Goal: Task Accomplishment & Management: Complete application form

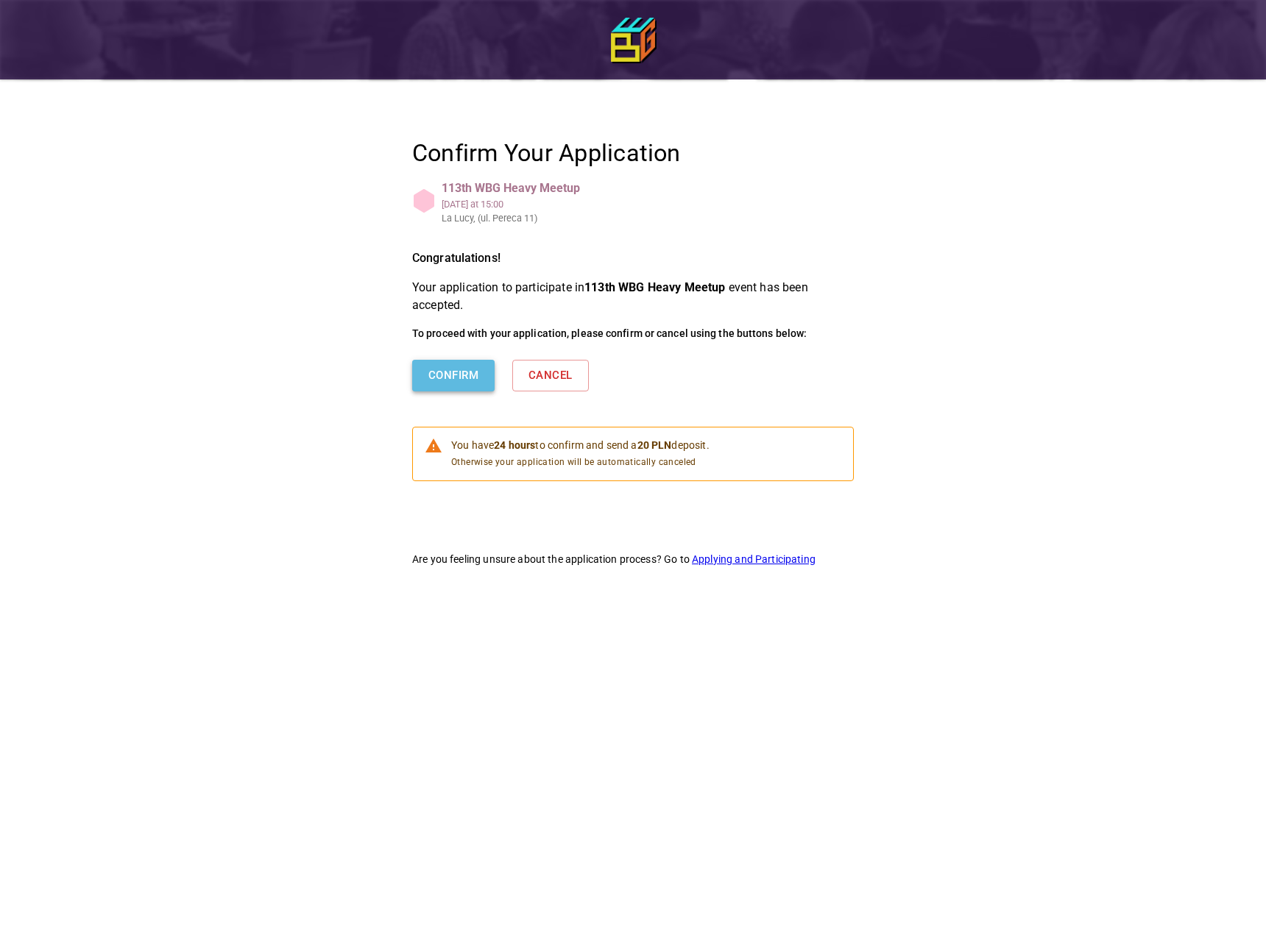
click at [436, 377] on button "Confirm" at bounding box center [452, 375] width 82 height 31
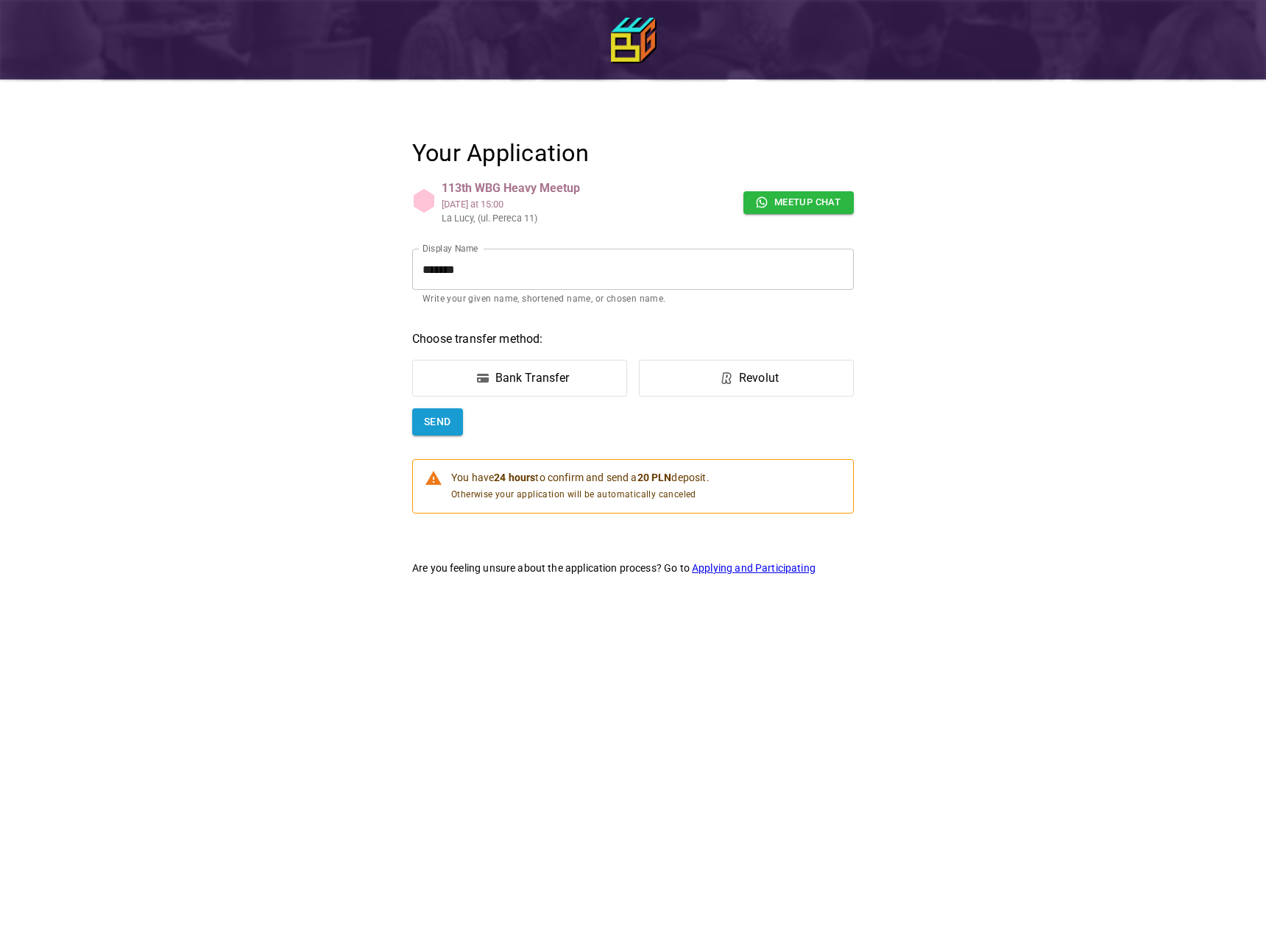
click at [747, 372] on div "Revolut" at bounding box center [759, 378] width 40 height 18
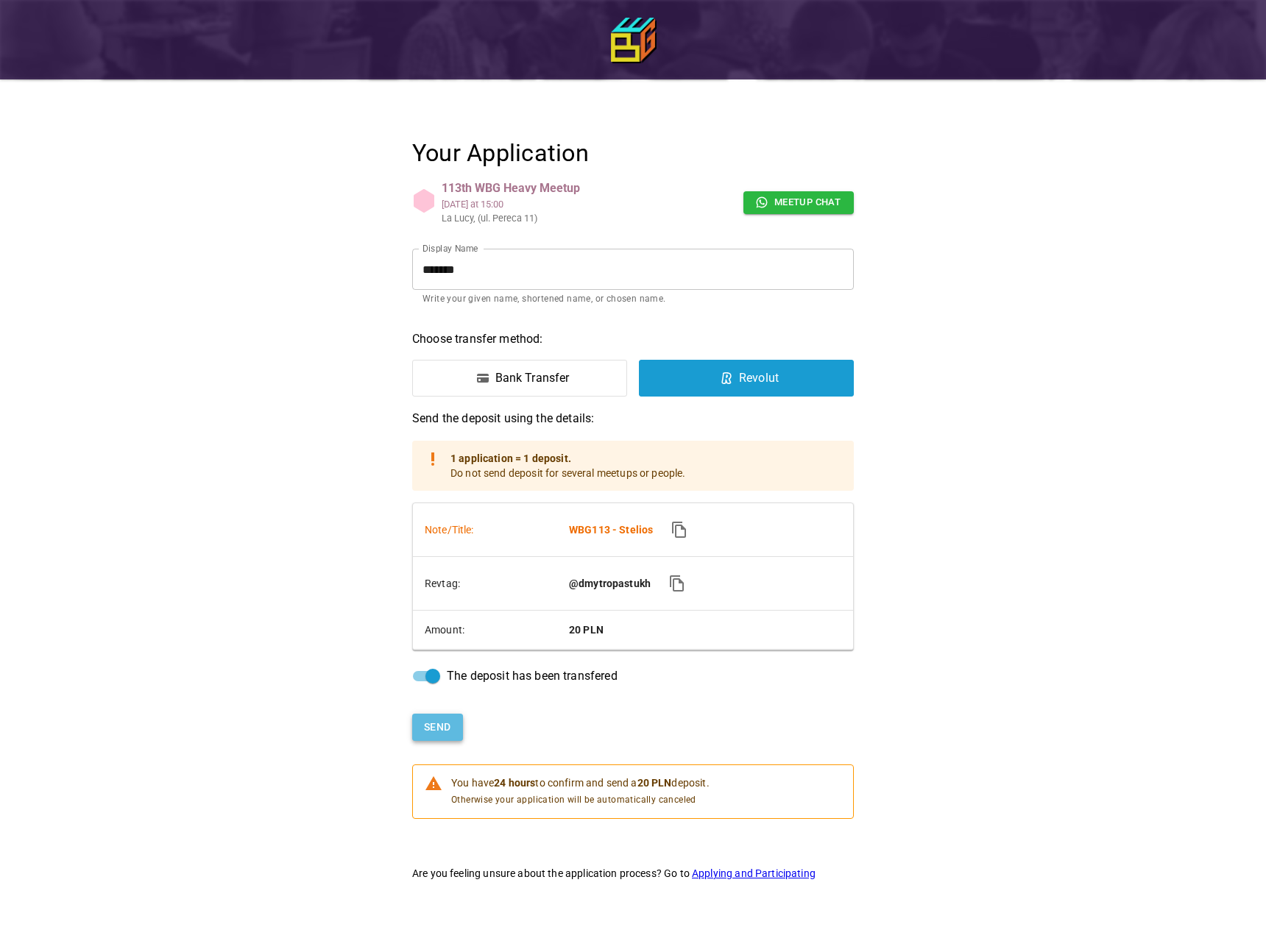
click at [439, 723] on button "Send" at bounding box center [437, 727] width 51 height 27
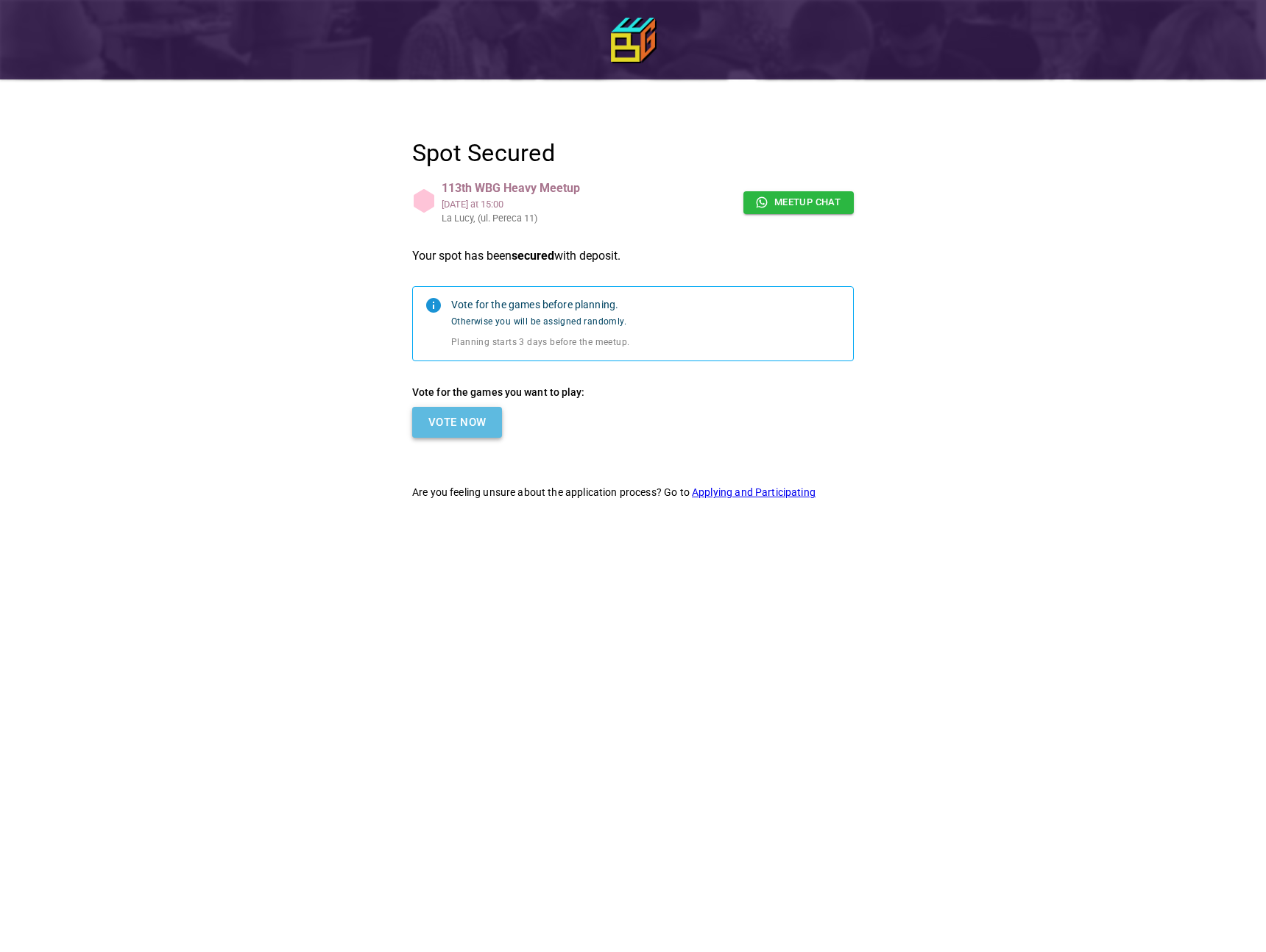
click at [493, 432] on button "Vote Now" at bounding box center [457, 422] width 90 height 31
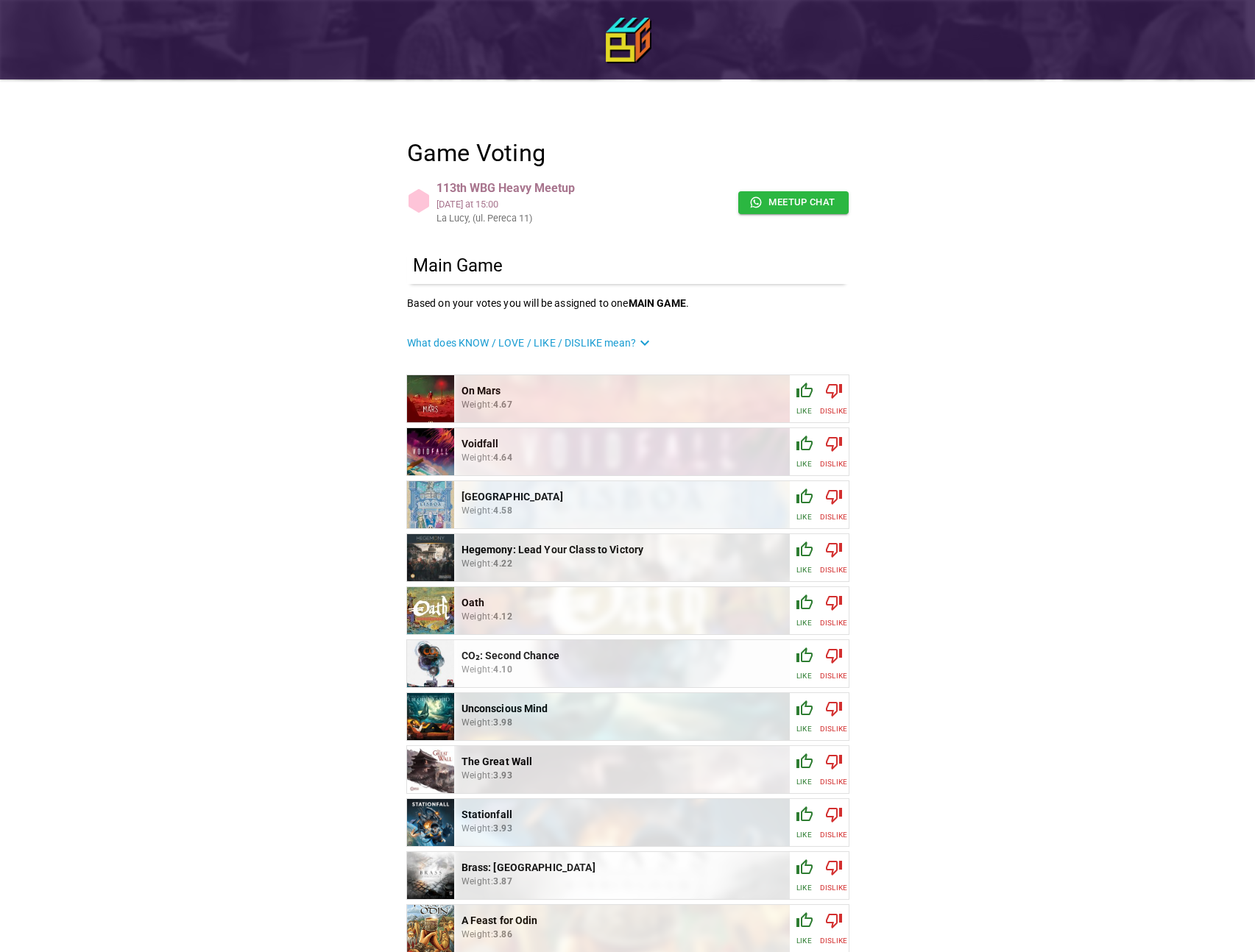
click at [810, 550] on icon "button" at bounding box center [804, 549] width 16 height 14
click at [750, 556] on icon "button" at bounding box center [745, 550] width 18 height 18
click at [799, 446] on icon "button" at bounding box center [804, 443] width 18 height 18
click at [796, 397] on icon "button" at bounding box center [804, 391] width 18 height 18
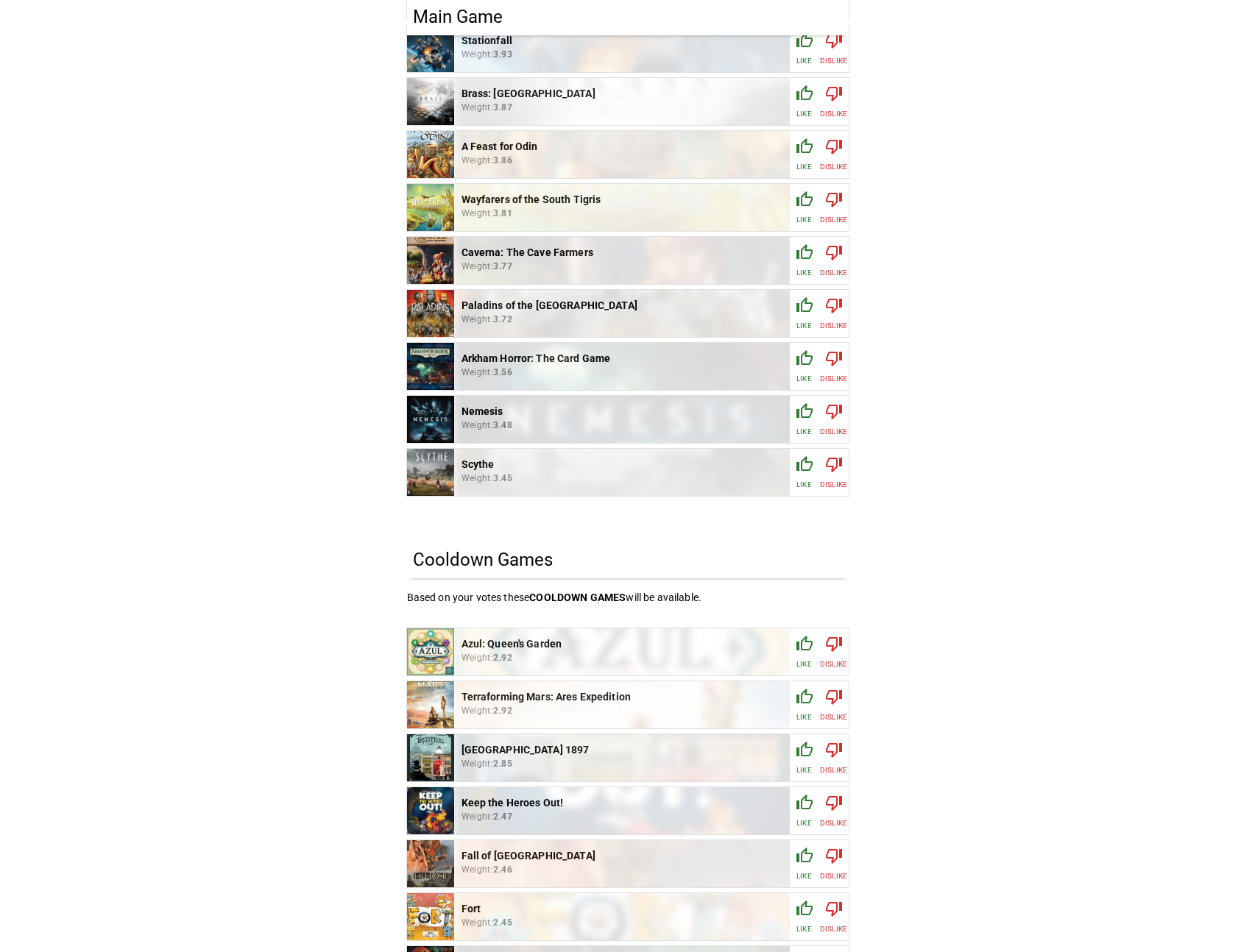
scroll to position [819, 0]
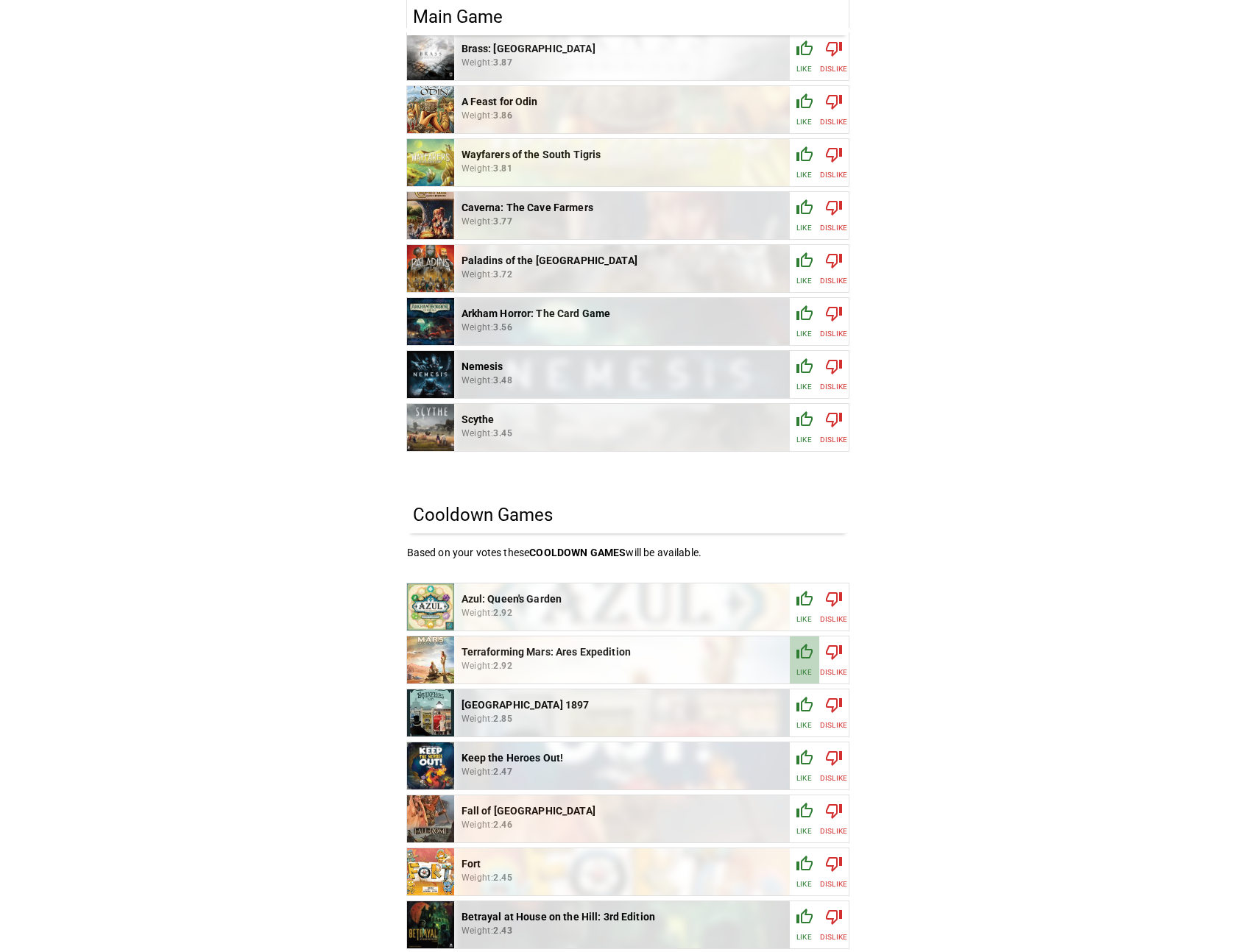
click at [812, 657] on icon "button" at bounding box center [804, 652] width 18 height 18
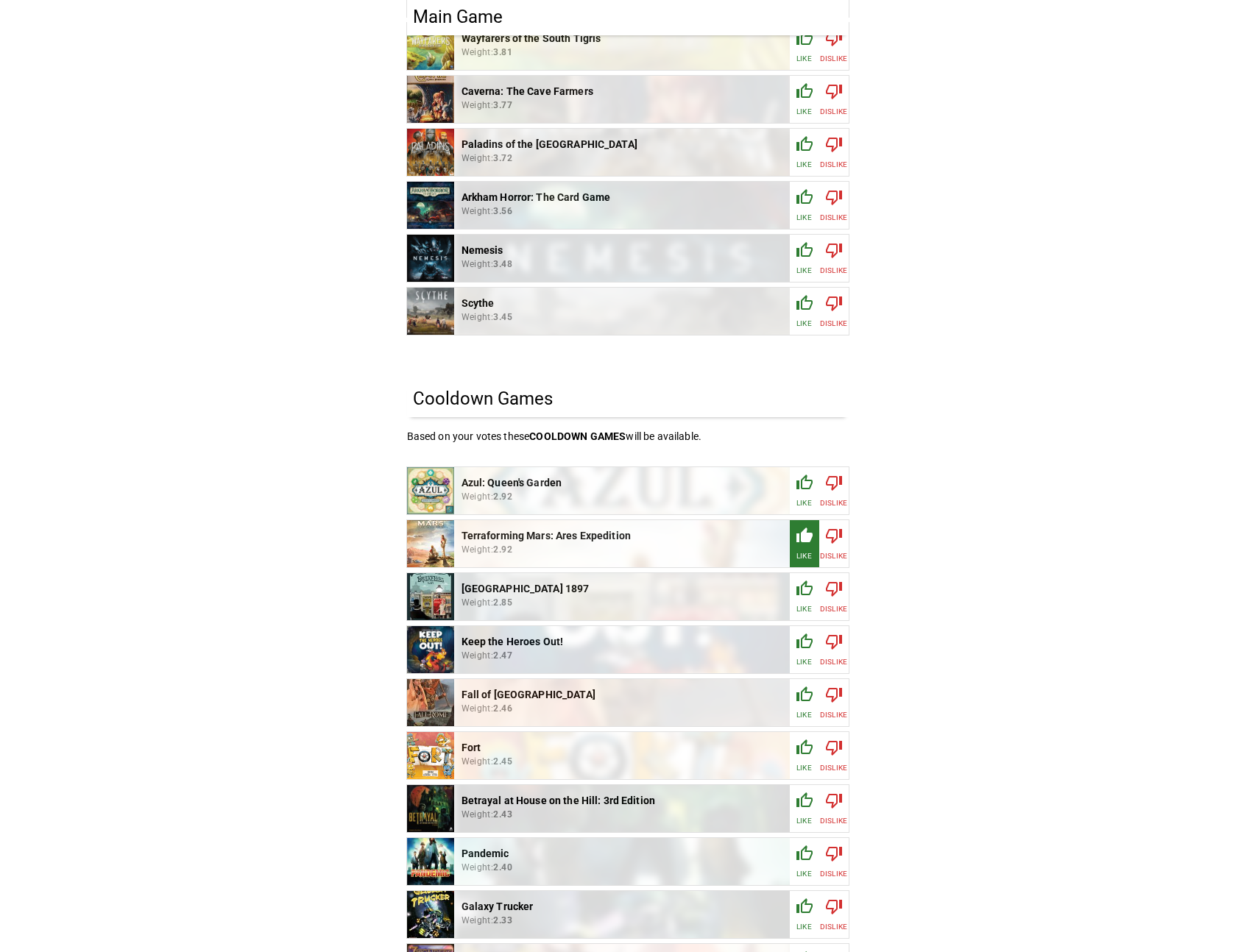
scroll to position [973, 0]
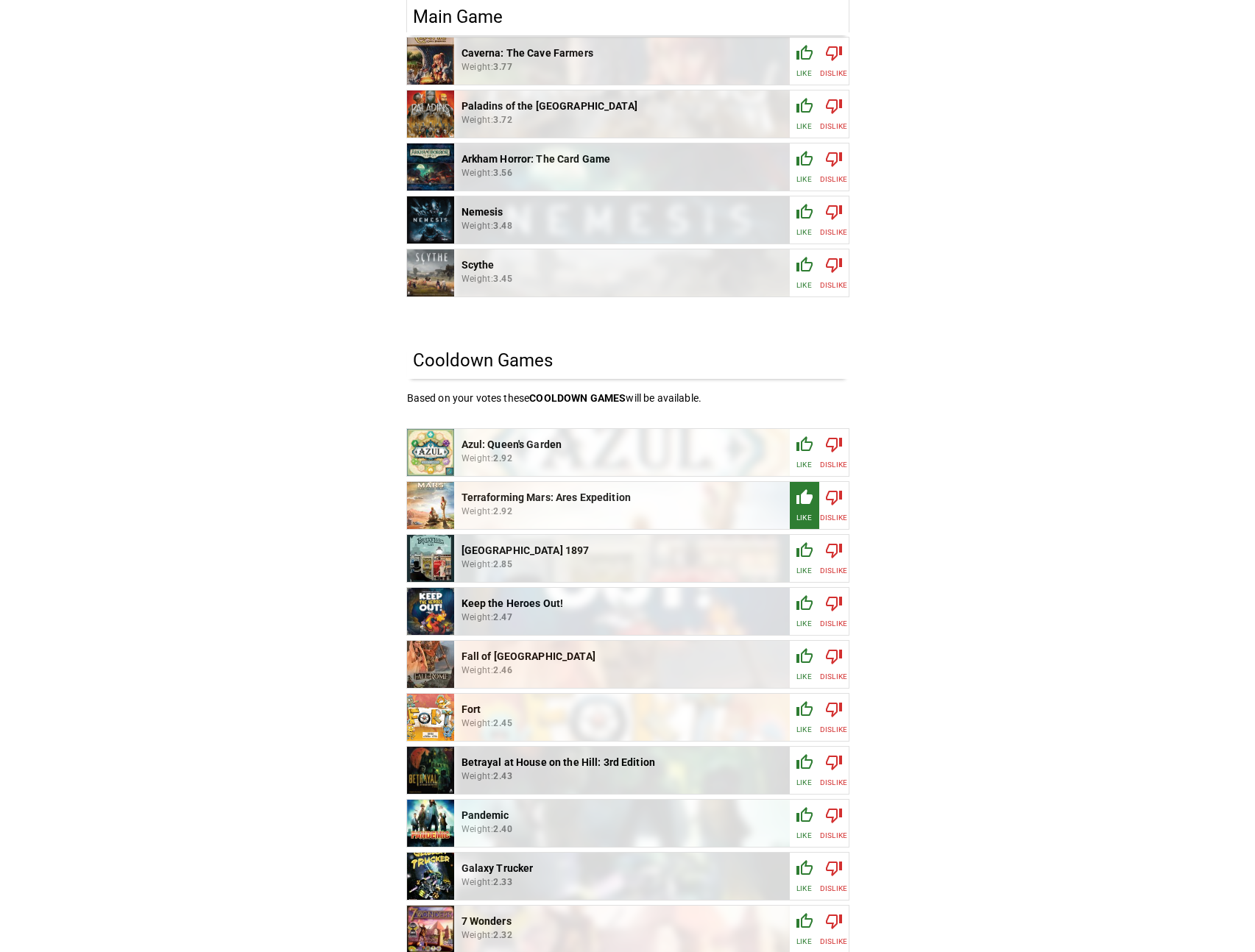
click at [806, 560] on div "button" at bounding box center [804, 554] width 18 height 24
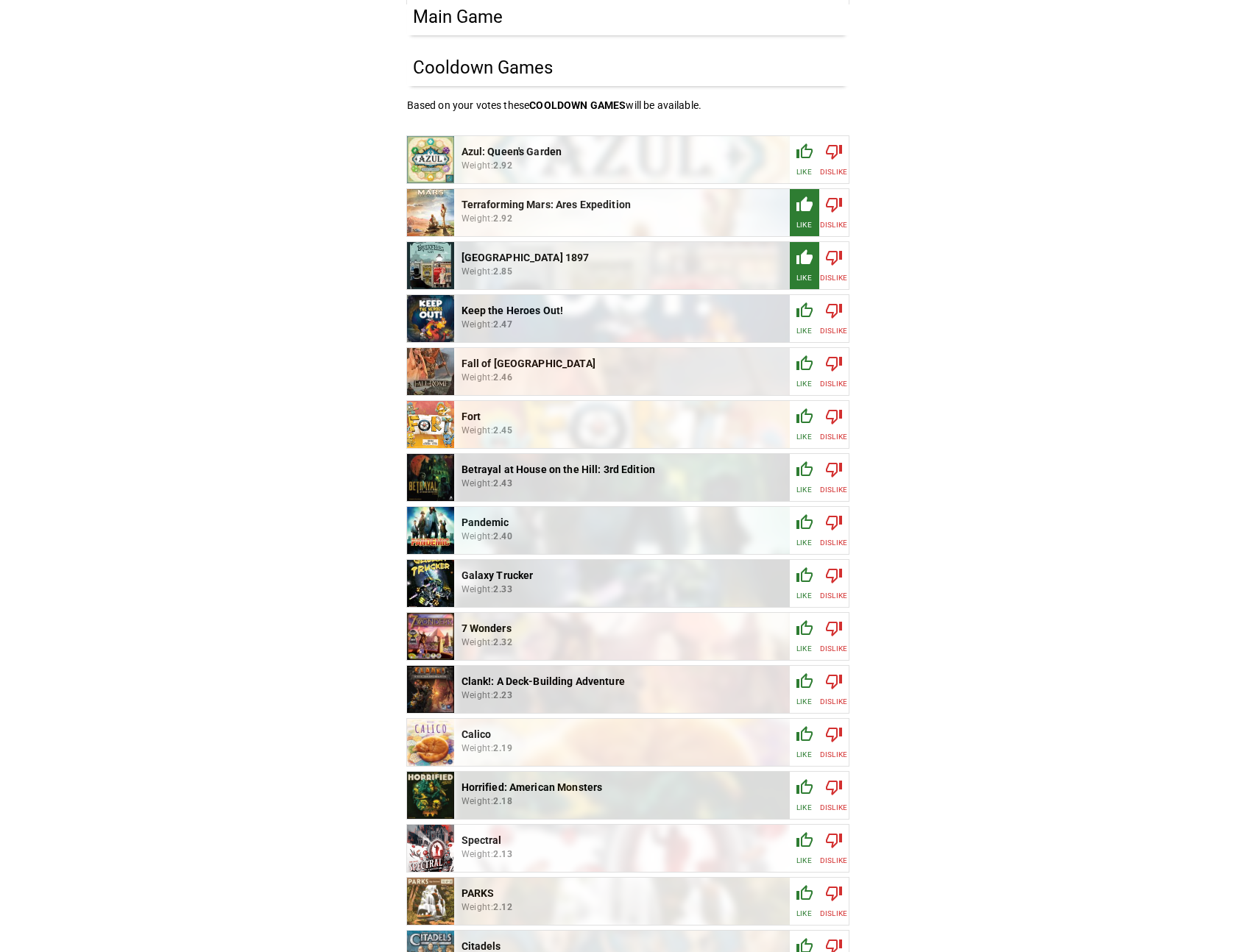
scroll to position [1178, 0]
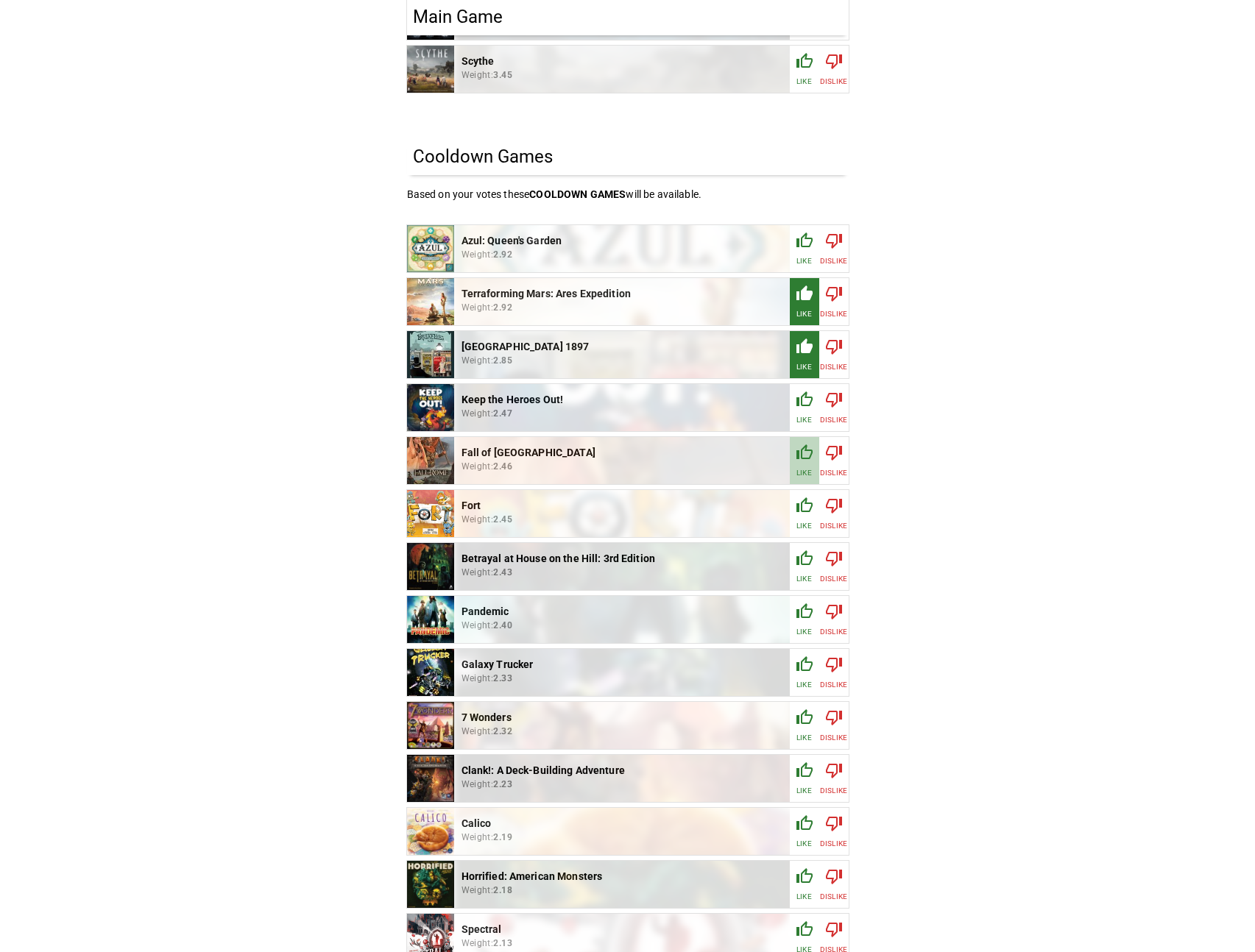
click at [804, 473] on p "Like" at bounding box center [803, 473] width 14 height 11
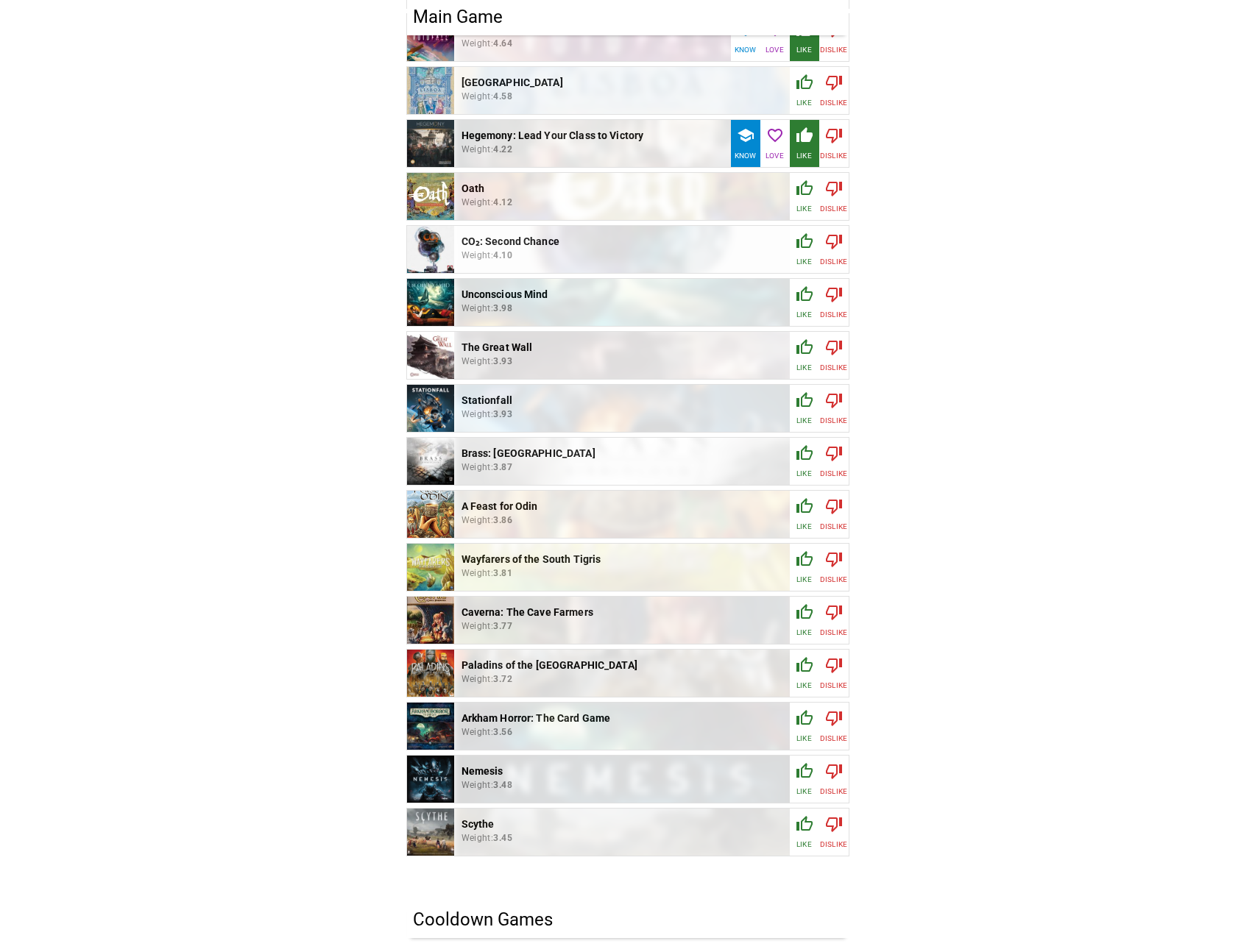
scroll to position [1764, 0]
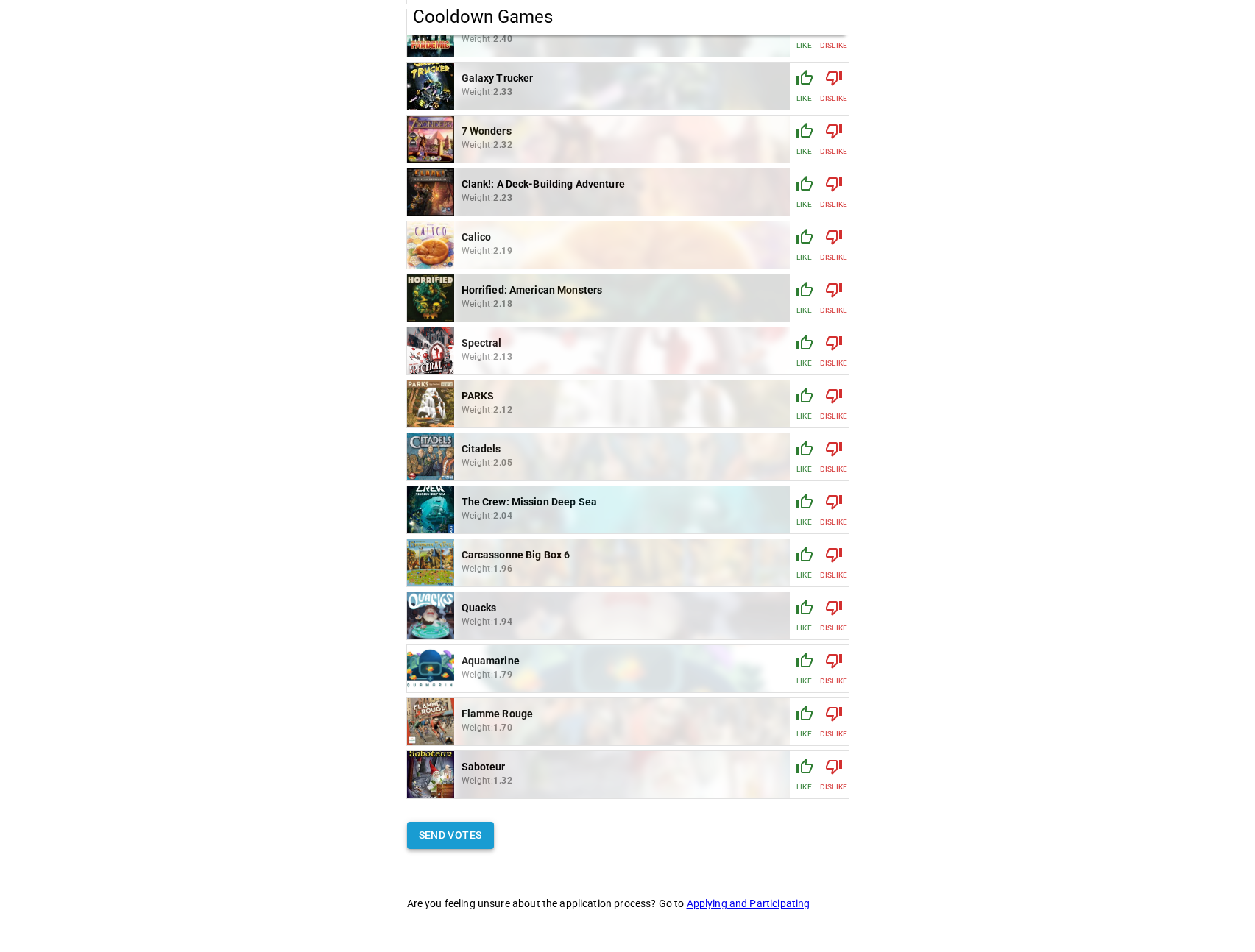
click at [413, 841] on button "Send votes" at bounding box center [450, 835] width 87 height 27
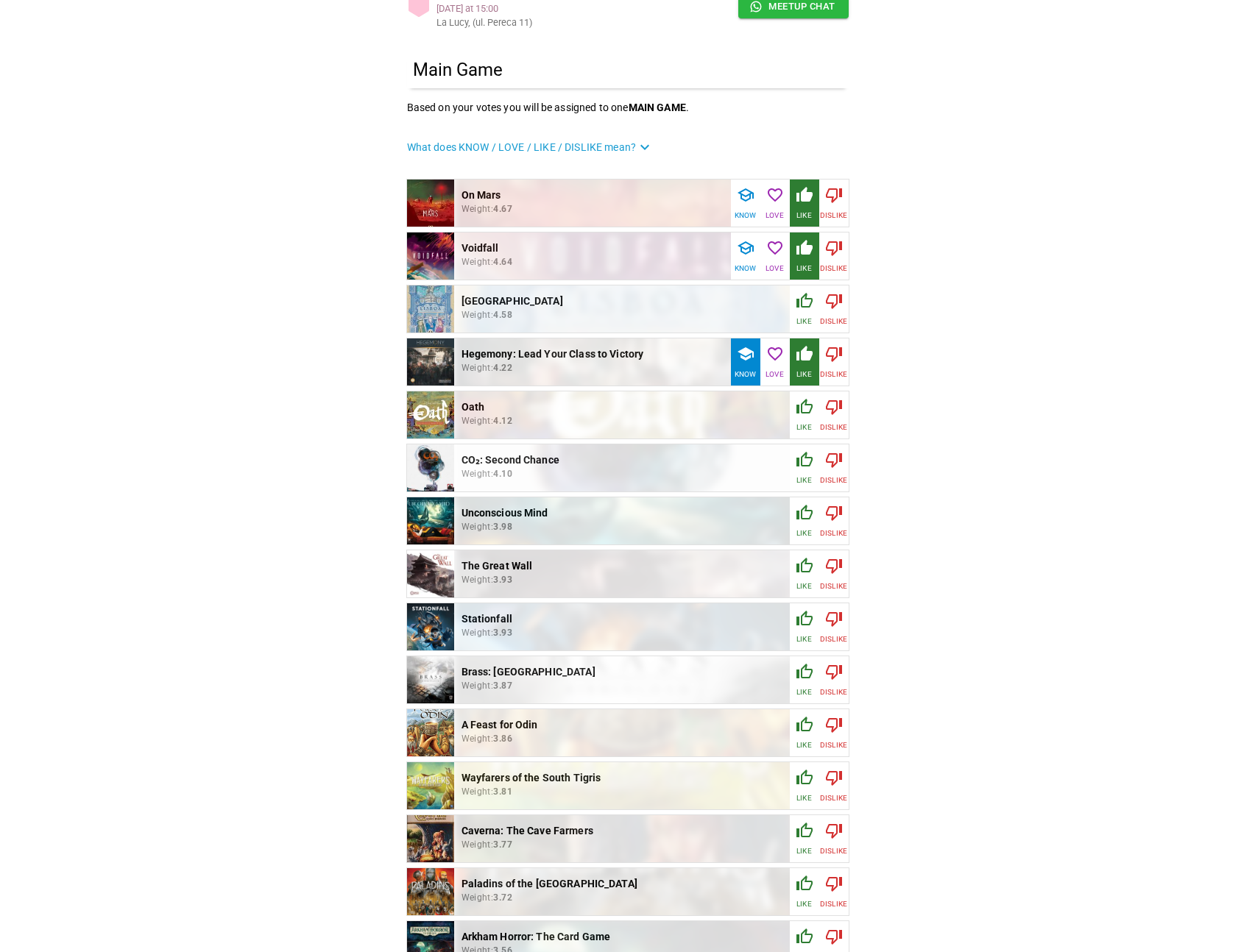
scroll to position [99, 0]
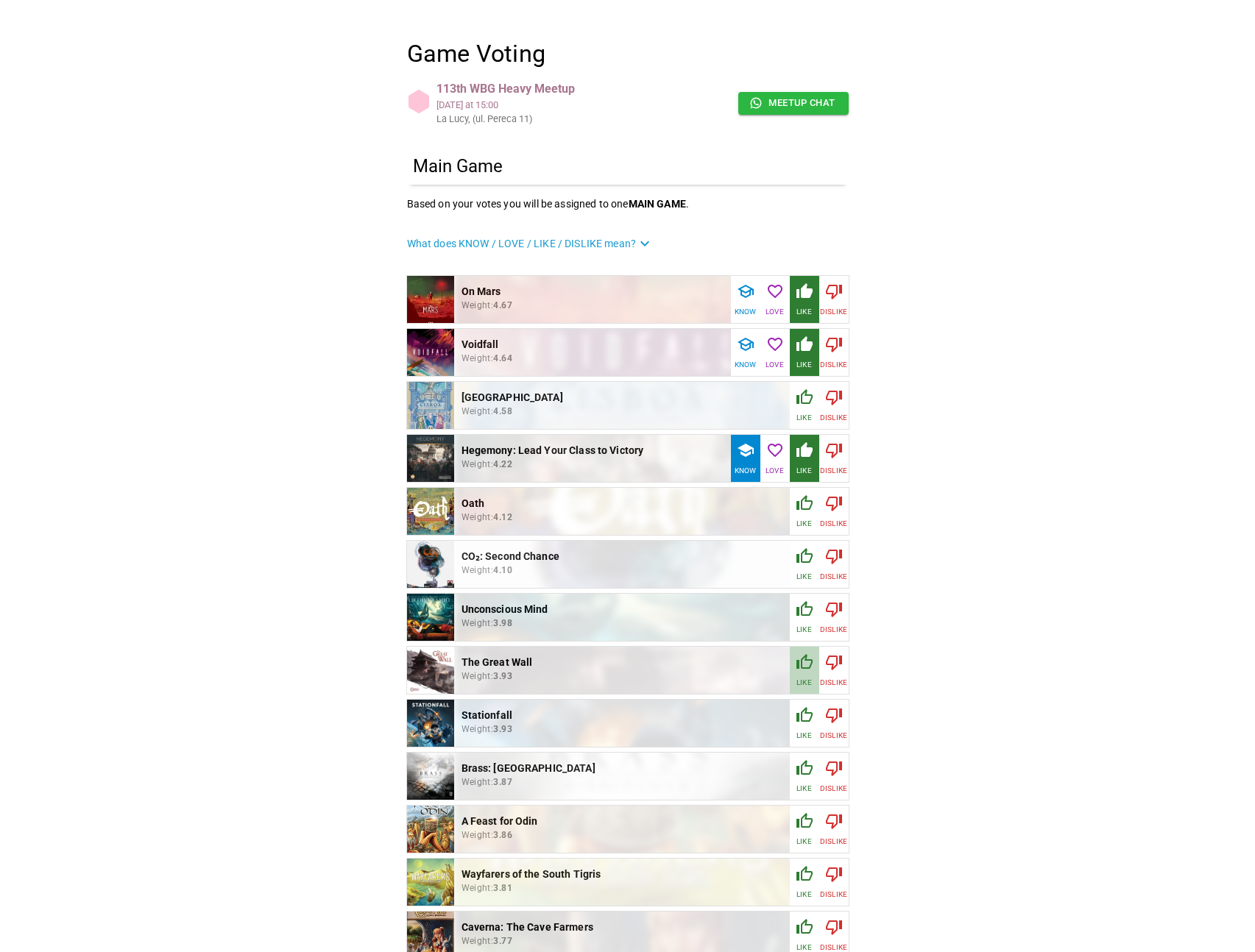
click at [812, 672] on div "button" at bounding box center [804, 665] width 18 height 24
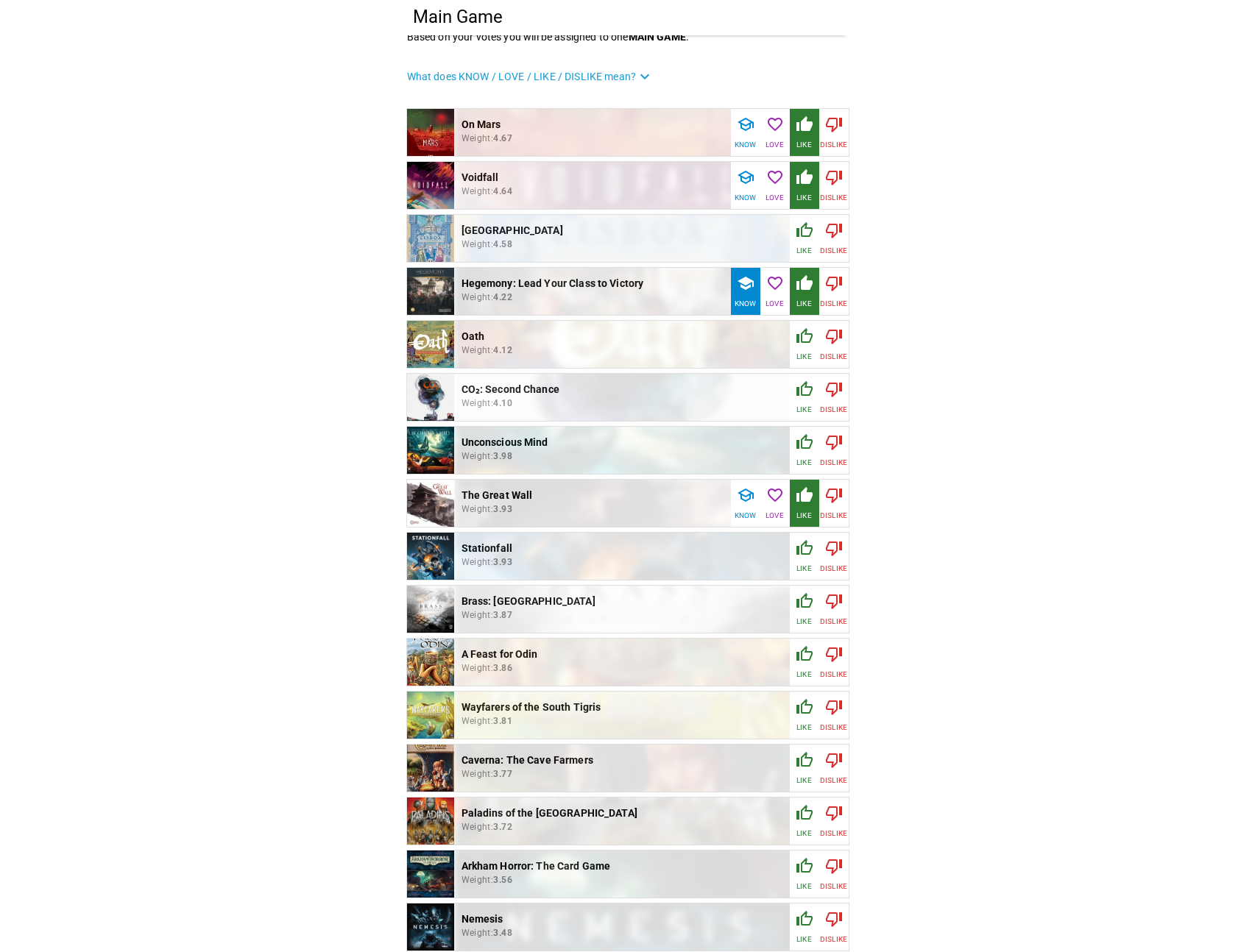
scroll to position [237, 0]
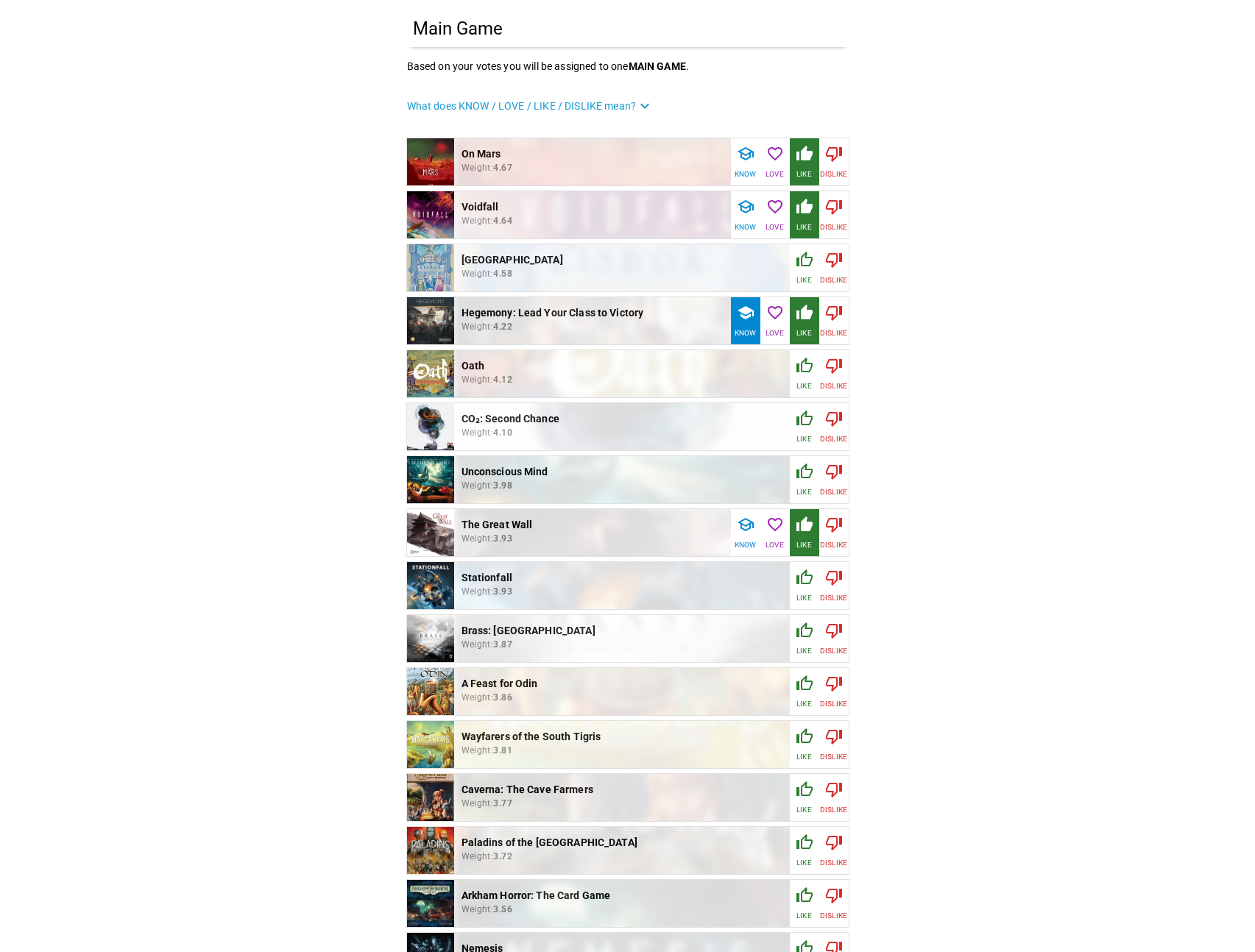
click at [783, 205] on button "Love" at bounding box center [775, 215] width 30 height 47
click at [792, 212] on button "Like" at bounding box center [804, 215] width 30 height 47
click at [805, 276] on p "Like" at bounding box center [803, 280] width 14 height 11
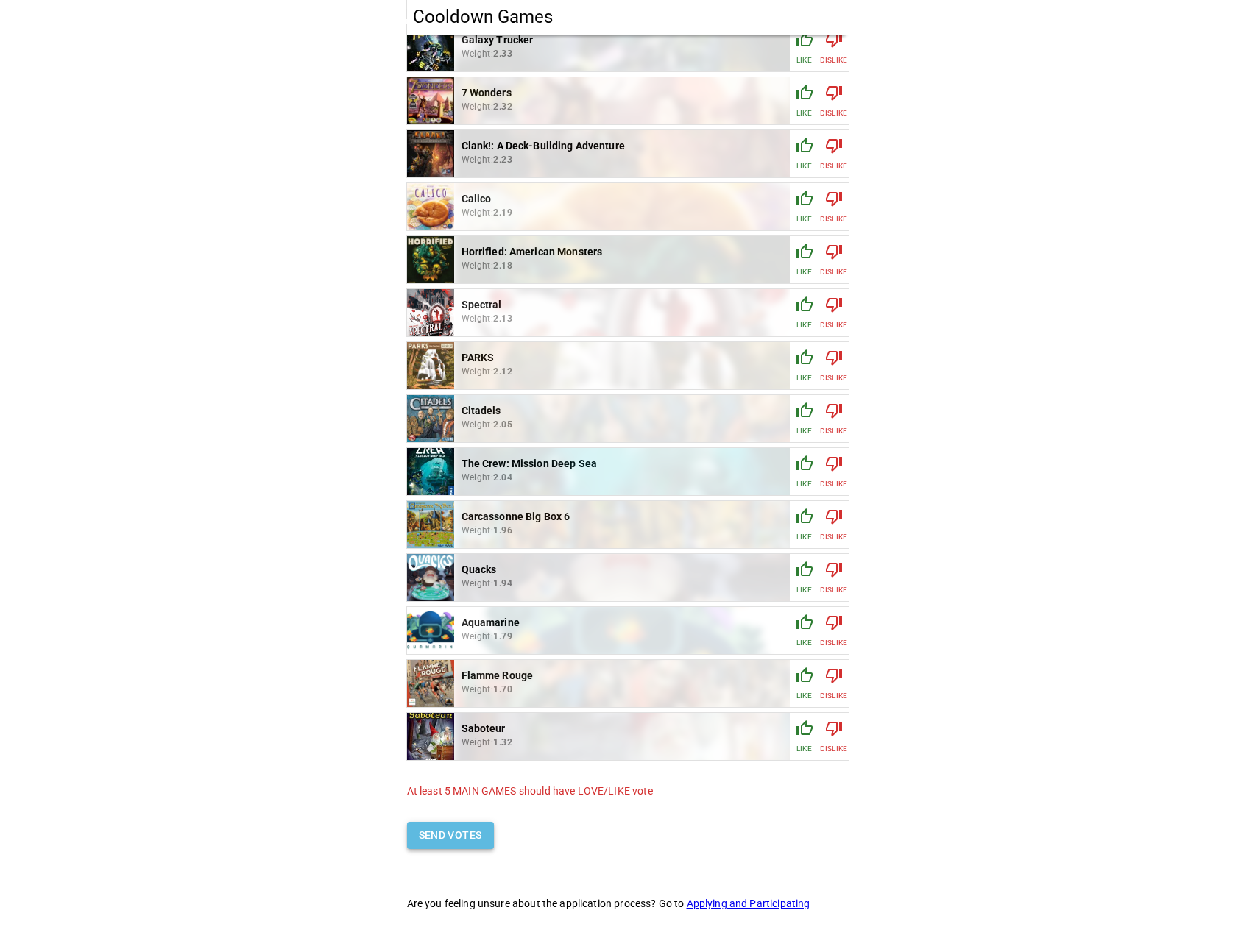
click at [456, 827] on button "Send votes" at bounding box center [450, 835] width 87 height 27
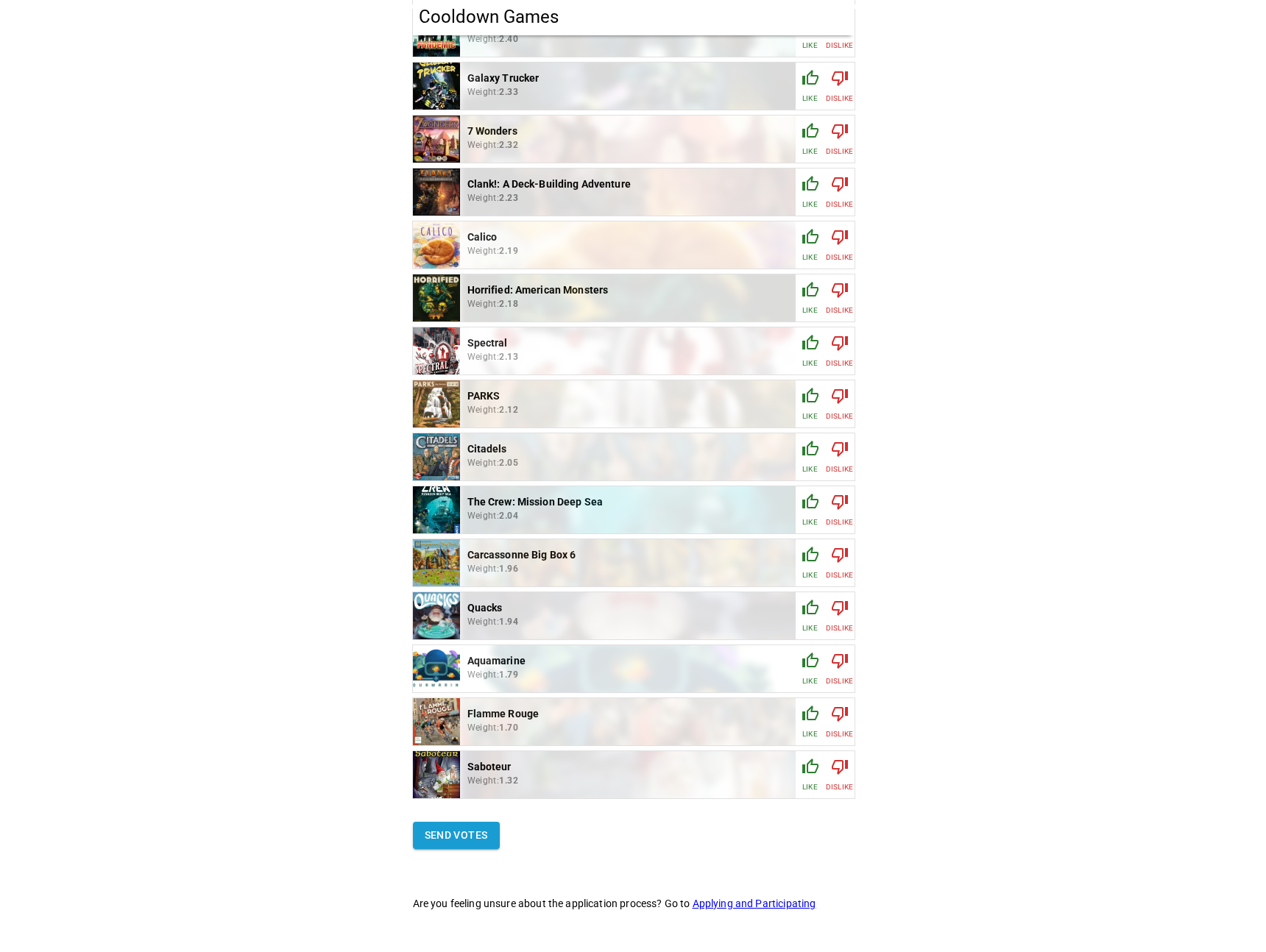
scroll to position [0, 0]
